Goal: Task Accomplishment & Management: Manage account settings

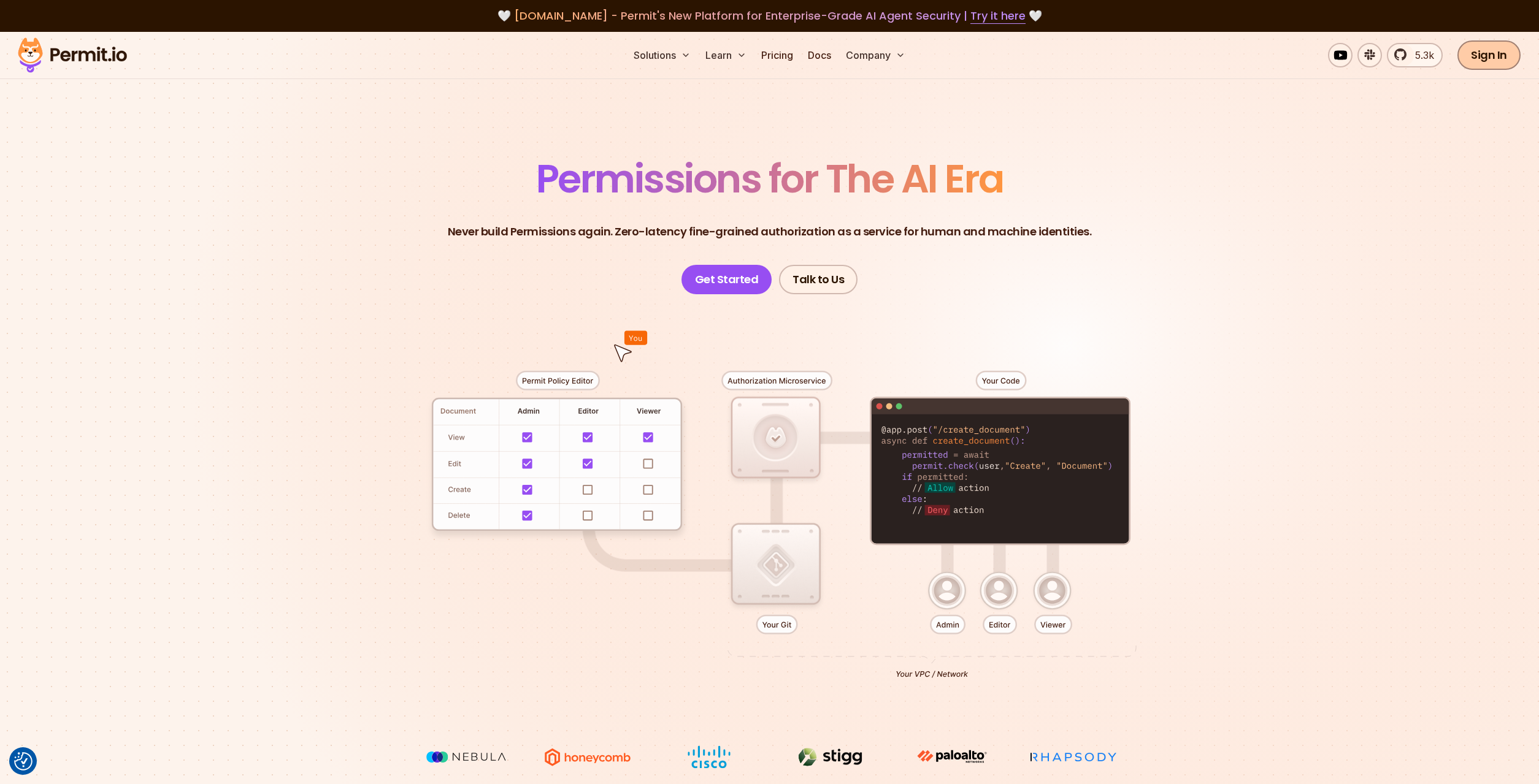
click at [1489, 58] on link "Sign In" at bounding box center [1489, 55] width 63 height 30
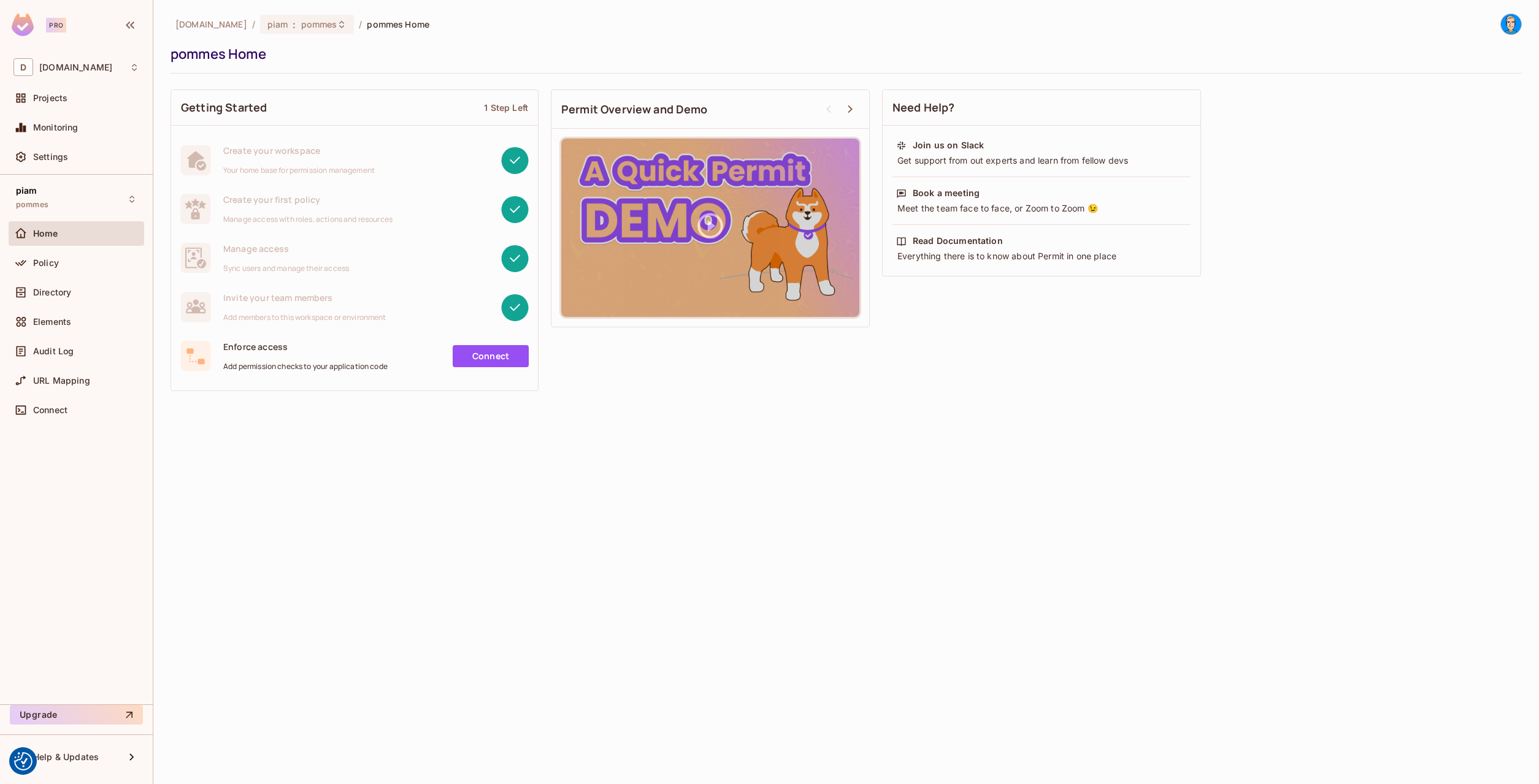
click at [443, 647] on div "datev.de / piam : pommes / pommes Home pommes Home Getting Started 1 Step Left …" at bounding box center [846, 392] width 1385 height 784
